Goal: Information Seeking & Learning: Understand process/instructions

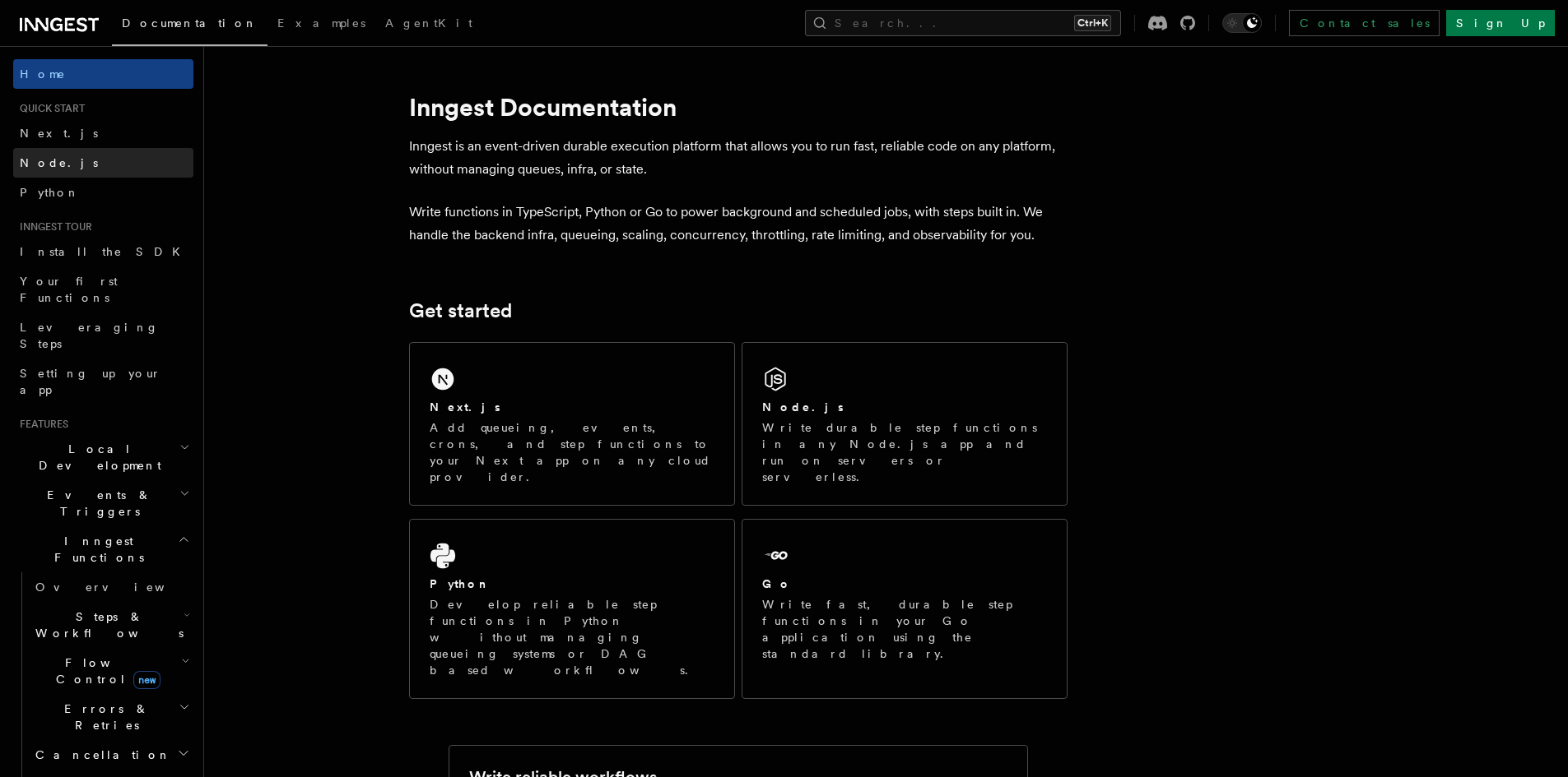
click at [76, 167] on link "Node.js" at bounding box center [103, 162] width 180 height 30
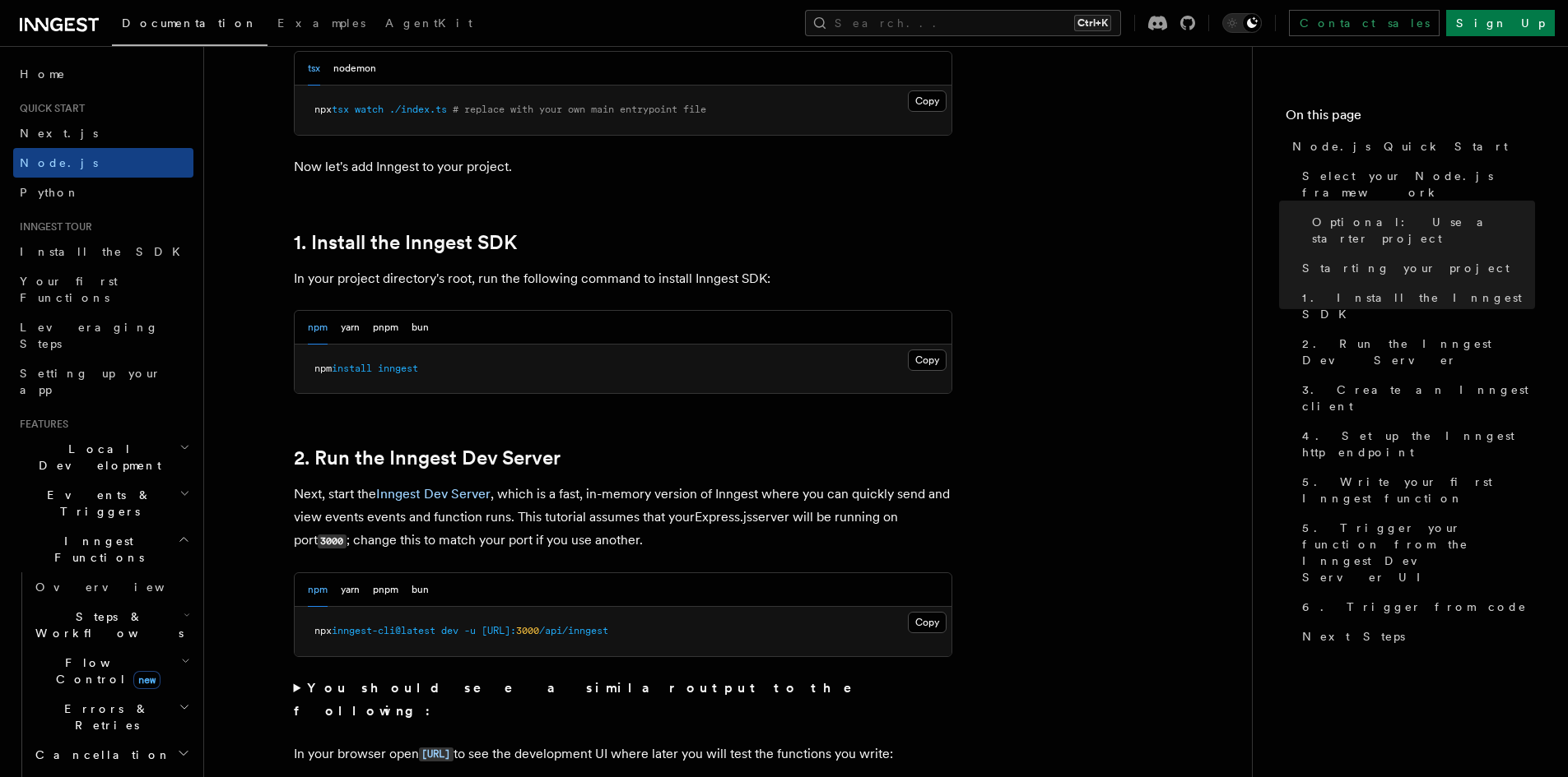
scroll to position [905, 0]
click at [916, 359] on button "Copy Copied" at bounding box center [927, 359] width 39 height 21
drag, startPoint x: 448, startPoint y: 367, endPoint x: 312, endPoint y: 361, distance: 136.1
click at [312, 361] on pre "npm install inngest" at bounding box center [622, 369] width 656 height 49
copy span "npm install inngest"
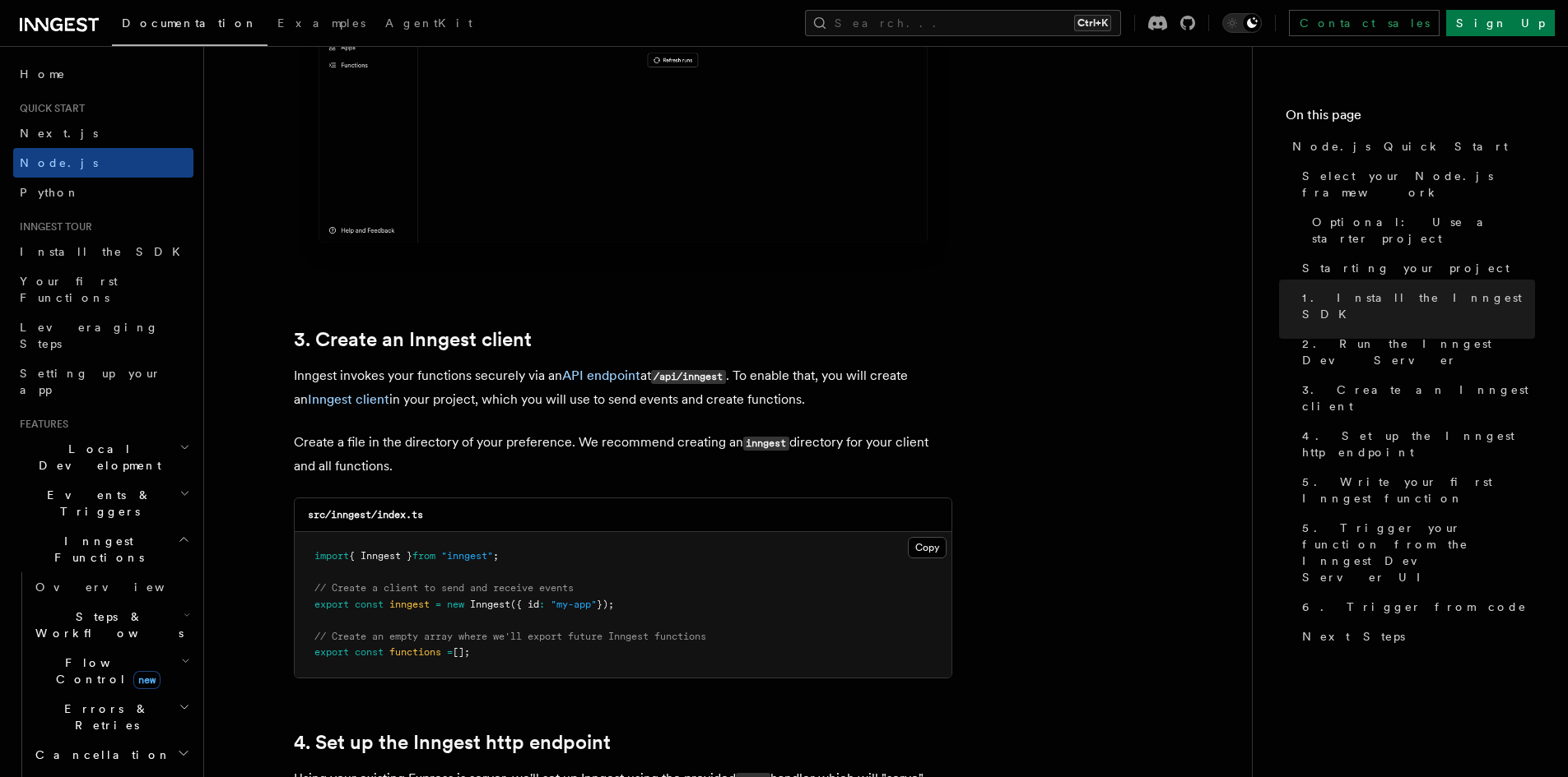
scroll to position [1892, 0]
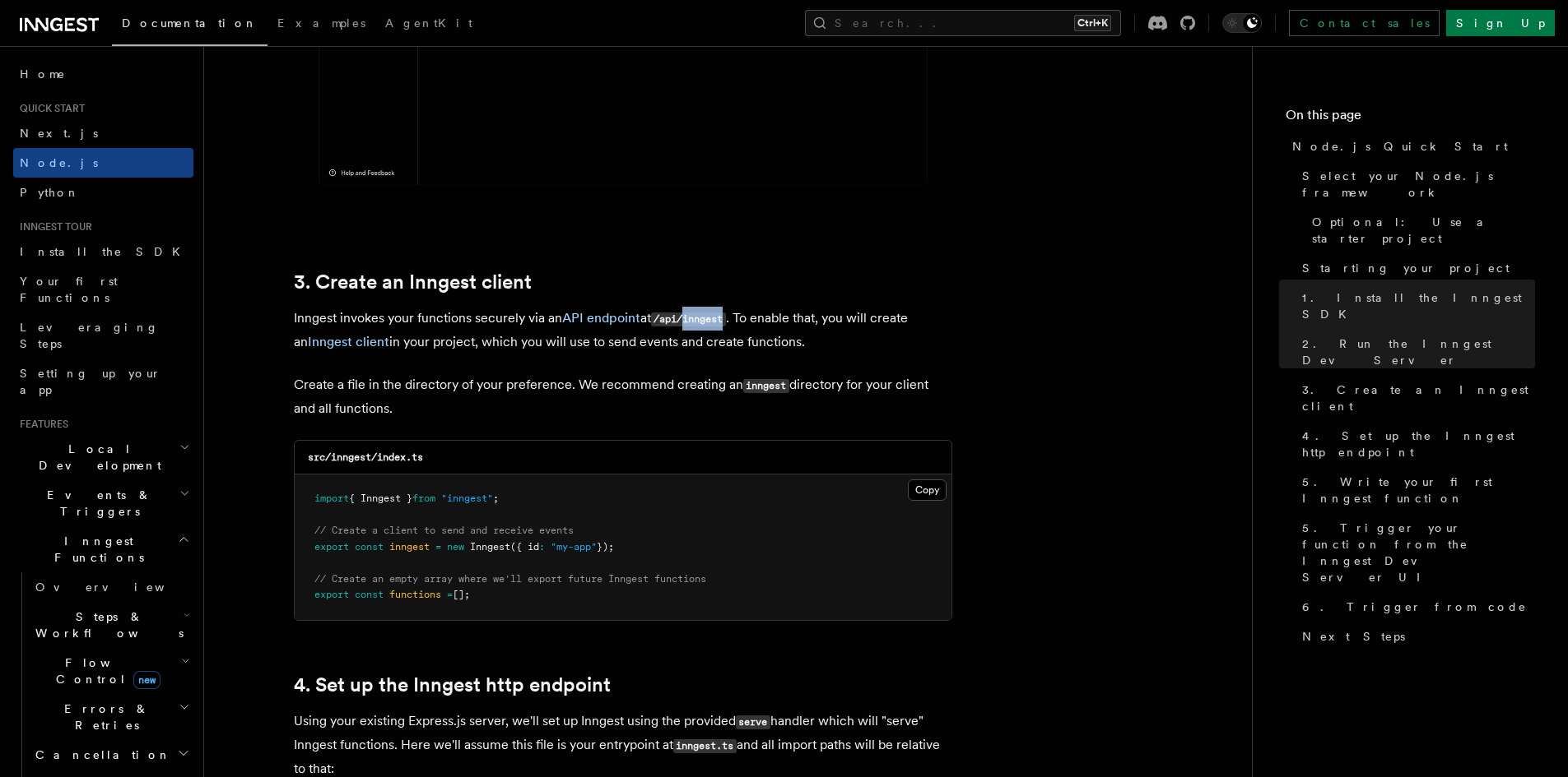
drag, startPoint x: 732, startPoint y: 320, endPoint x: 689, endPoint y: 320, distance: 43.0
click at [689, 320] on code "/api/inngest" at bounding box center [688, 320] width 75 height 14
copy code "inngest"
click at [801, 384] on p "Create a file in the directory of your preference. We recommend creating an inn…" at bounding box center [622, 397] width 658 height 47
drag, startPoint x: 430, startPoint y: 462, endPoint x: 378, endPoint y: 462, distance: 52.0
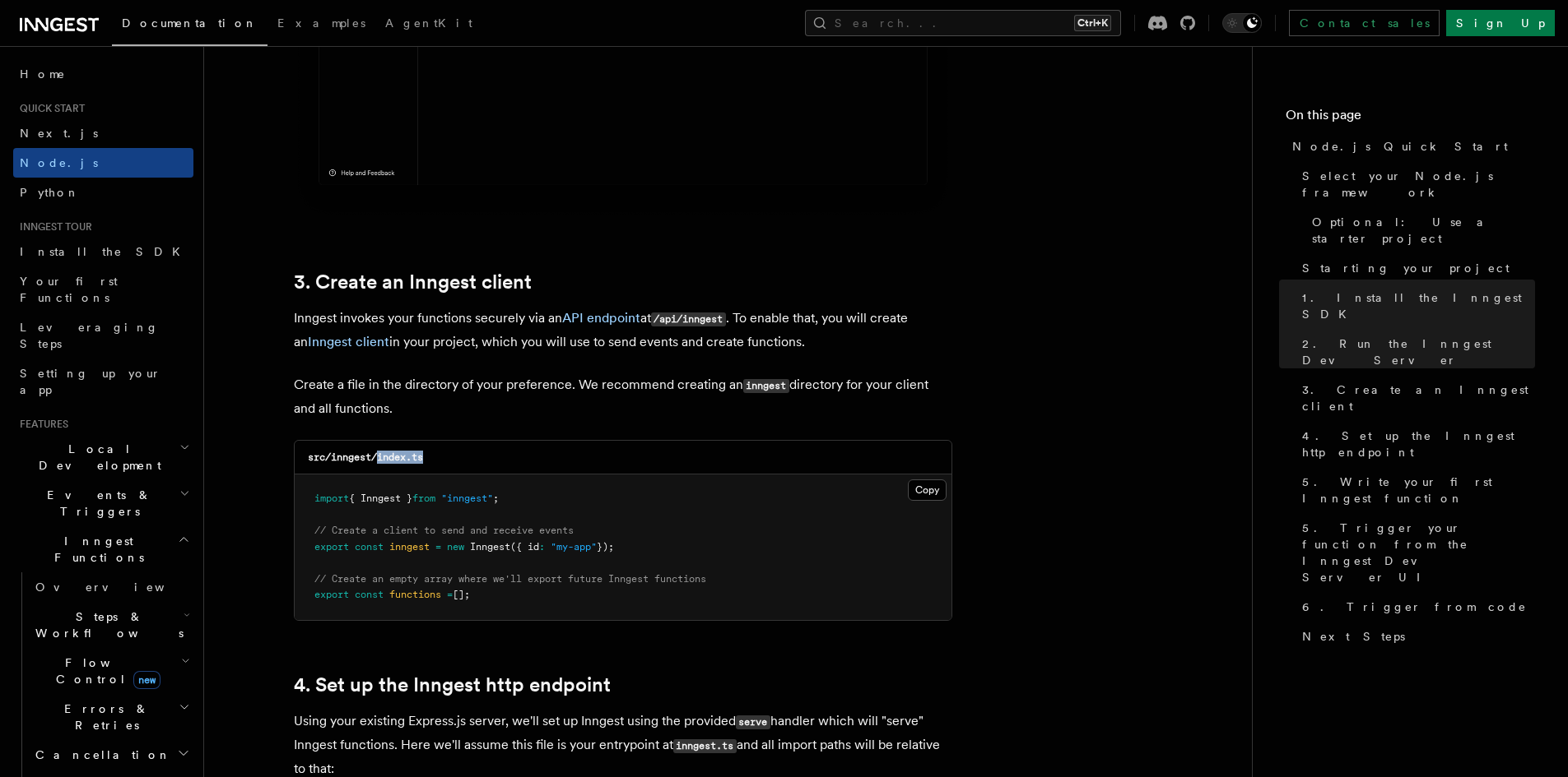
click at [378, 462] on div "src/inngest/index.ts" at bounding box center [622, 458] width 656 height 34
copy code "index.ts"
drag, startPoint x: 511, startPoint y: 603, endPoint x: 310, endPoint y: 500, distance: 225.9
click at [310, 500] on pre "import { Inngest } from "inngest" ; // Create a client to send and receive even…" at bounding box center [622, 547] width 656 height 145
copy code "import { Inngest } from "inngest" ; // Create a client to send and receive even…"
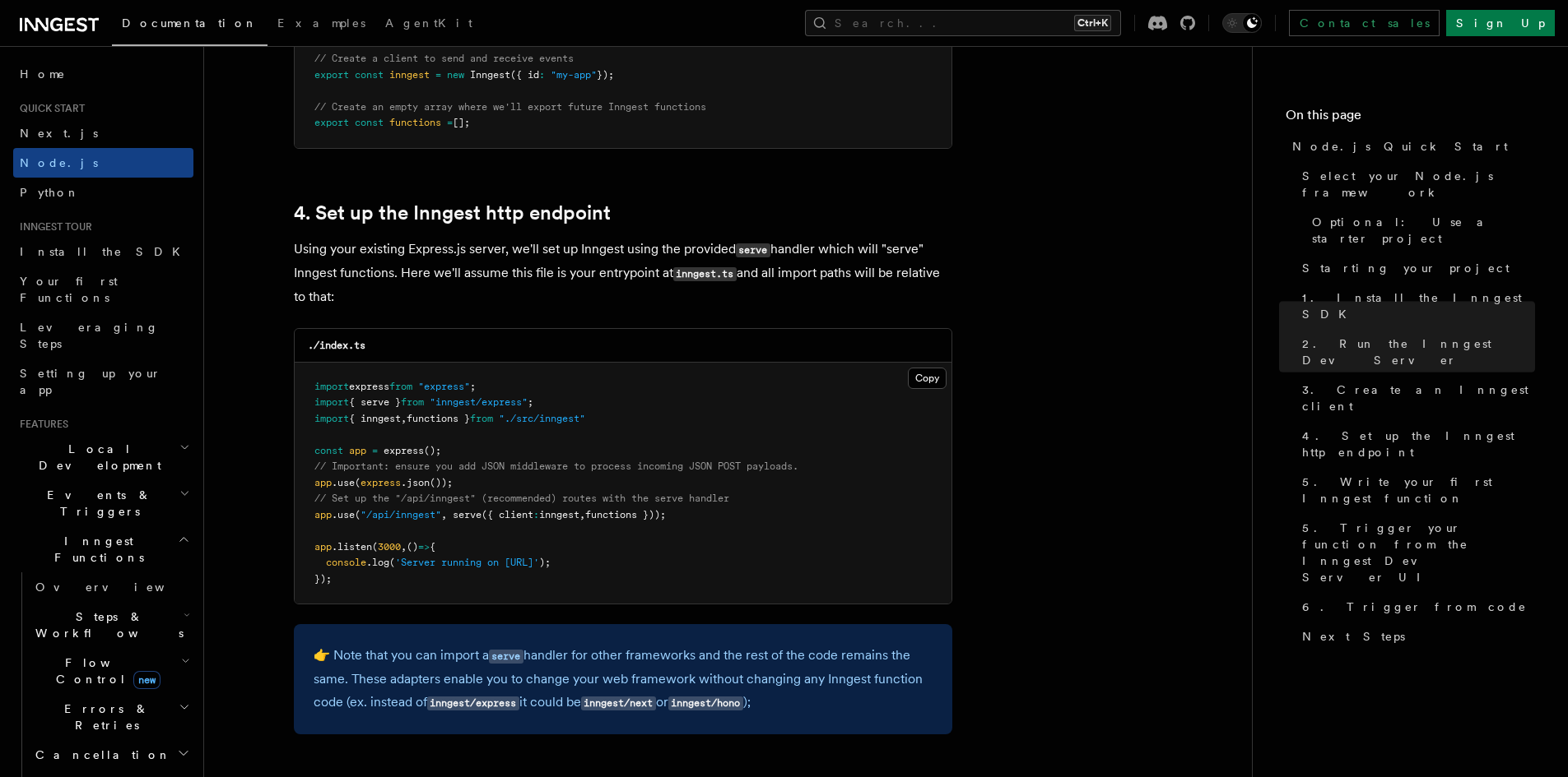
scroll to position [2386, 0]
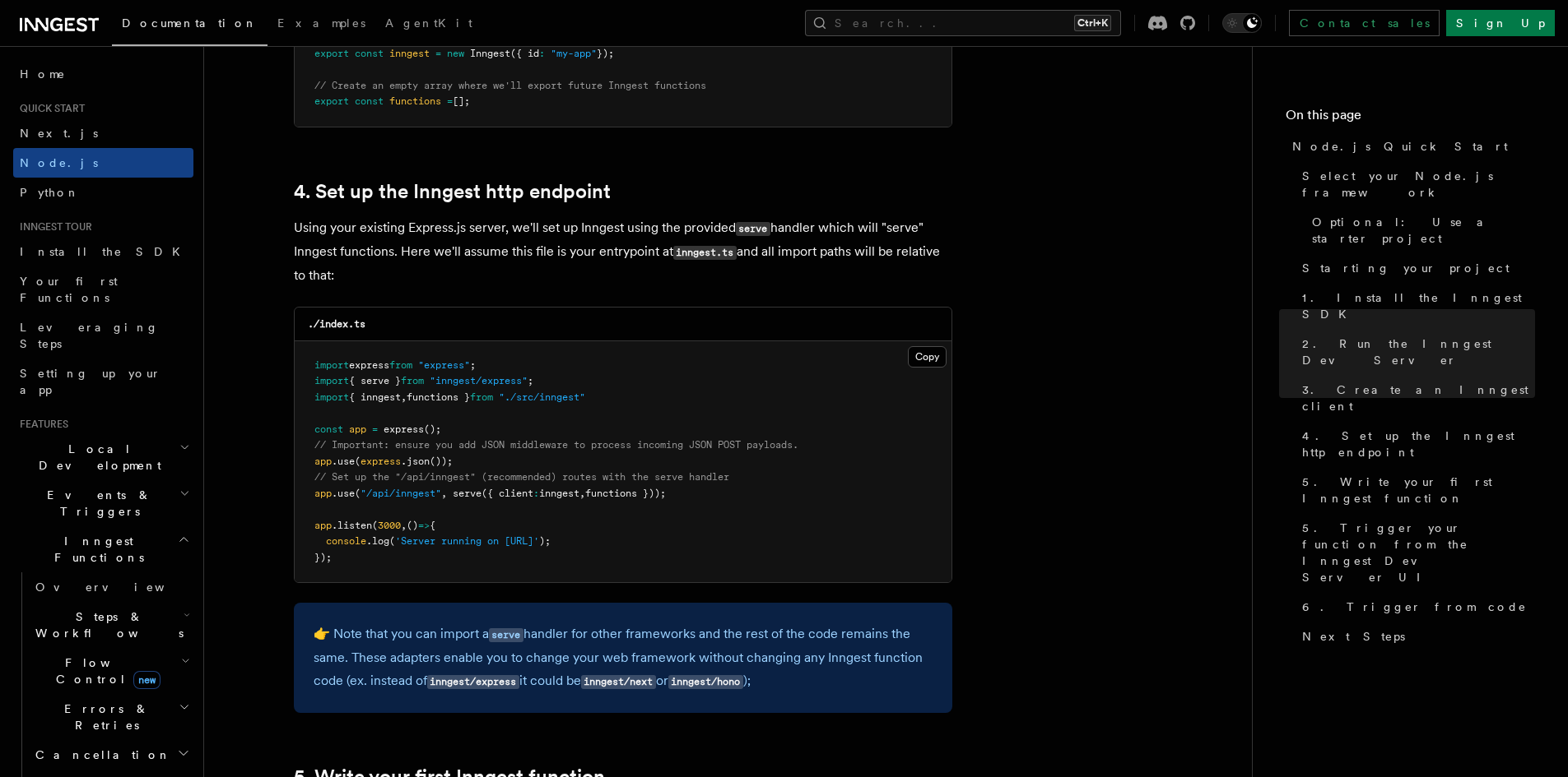
drag, startPoint x: 694, startPoint y: 494, endPoint x: 313, endPoint y: 494, distance: 381.0
click at [313, 494] on pre "import express from "express" ; import { serve } from "inngest/express" ; impor…" at bounding box center [622, 462] width 656 height 242
copy span "app .use ( "/api/inngest" , serve ({ client : inngest , functions }));"
drag, startPoint x: 600, startPoint y: 390, endPoint x: 529, endPoint y: 369, distance: 74.0
click at [529, 369] on pre "import express from "express" ; import { serve } from "inngest/express" ; impor…" at bounding box center [622, 462] width 656 height 242
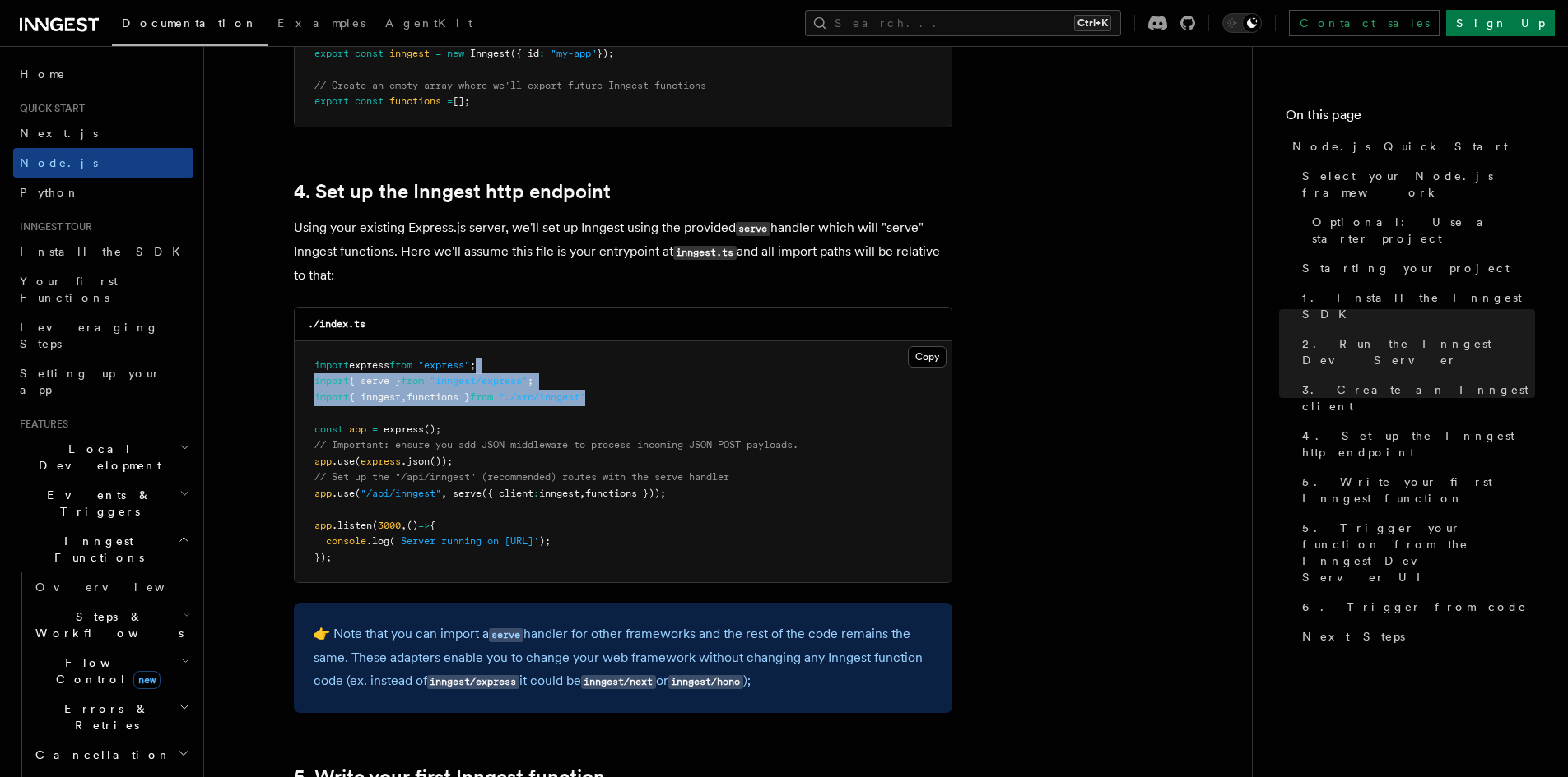
click at [617, 390] on pre "import express from "express" ; import { serve } from "inngest/express" ; impor…" at bounding box center [622, 462] width 656 height 242
drag, startPoint x: 618, startPoint y: 393, endPoint x: 310, endPoint y: 382, distance: 308.2
click at [310, 382] on pre "import express from "express" ; import { serve } from "inngest/express" ; impor…" at bounding box center [622, 462] width 656 height 242
copy code "import { serve } from "inngest/express" ; import { inngest , functions } from "…"
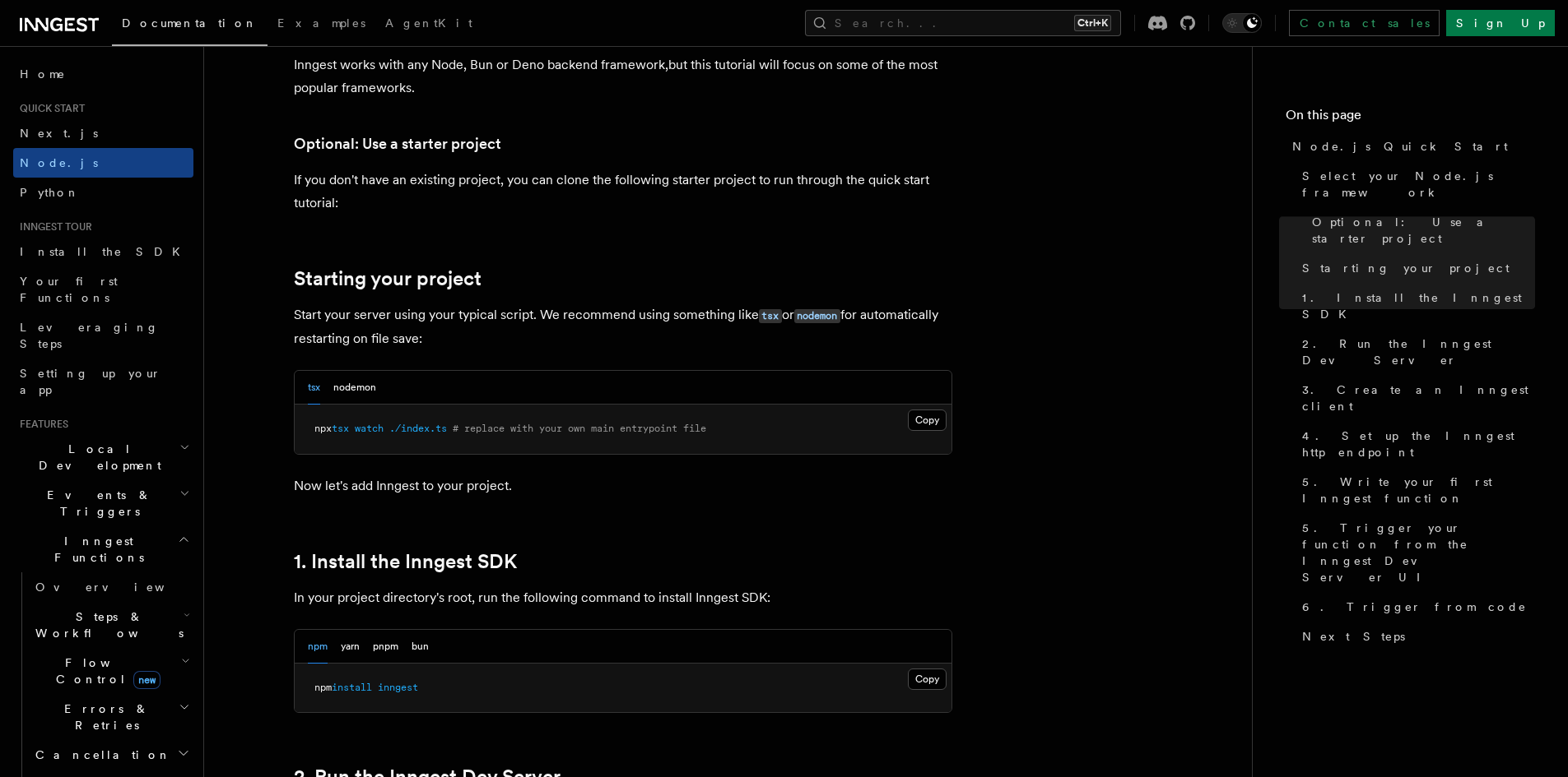
scroll to position [576, 0]
